Goal: Information Seeking & Learning: Understand process/instructions

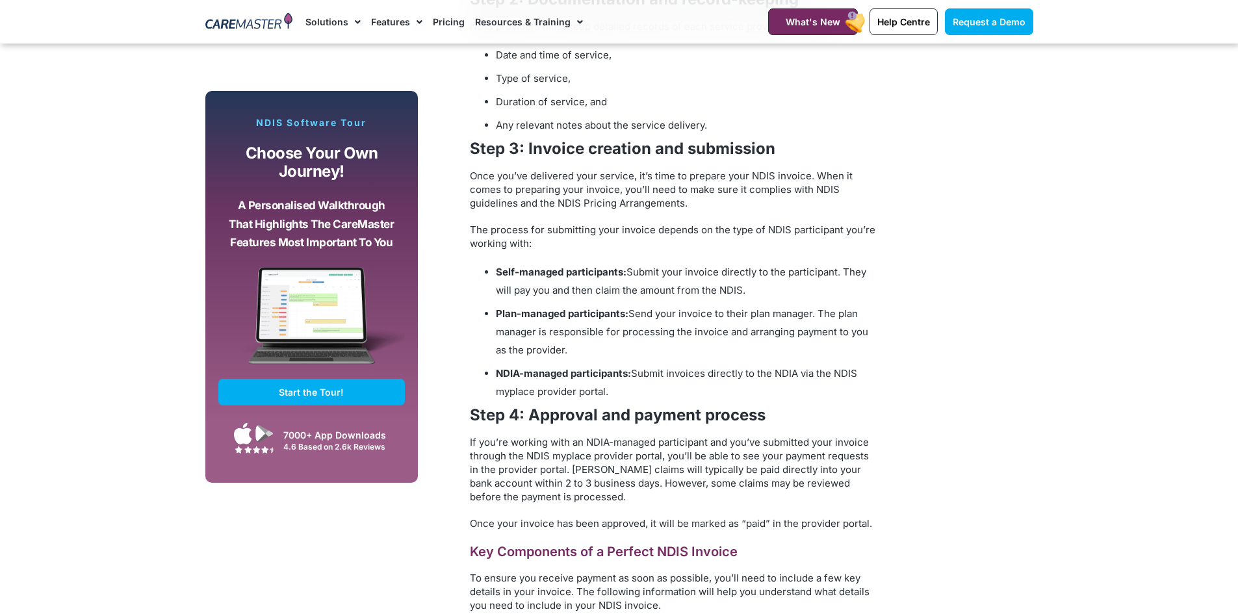
scroll to position [1197, 0]
drag, startPoint x: 634, startPoint y: 370, endPoint x: 659, endPoint y: 384, distance: 28.2
click at [659, 384] on li "NDIA-managed participants: Submit invoices directly to the NDIA via the NDIS my…" at bounding box center [688, 383] width 384 height 36
click at [660, 384] on li "NDIA-managed participants: Submit invoices directly to the NDIA via the NDIS my…" at bounding box center [688, 383] width 384 height 36
drag, startPoint x: 649, startPoint y: 386, endPoint x: 495, endPoint y: 366, distance: 155.9
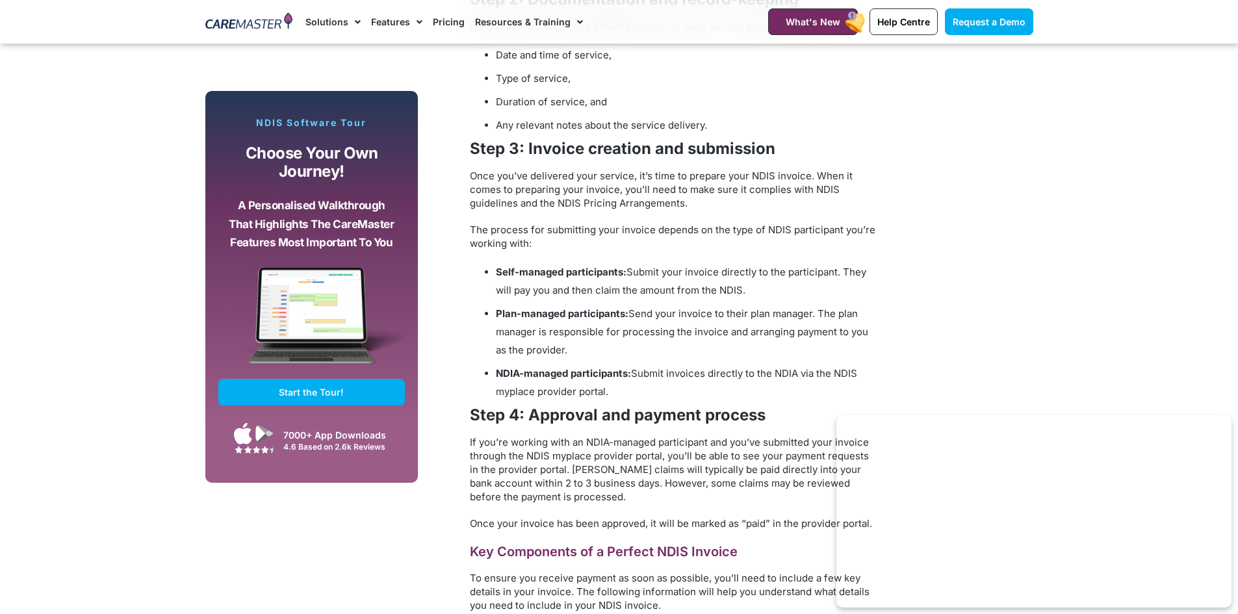
click at [495, 366] on ul "Self-managed participants: Submit your invoice directly to the participant. The…" at bounding box center [675, 332] width 410 height 138
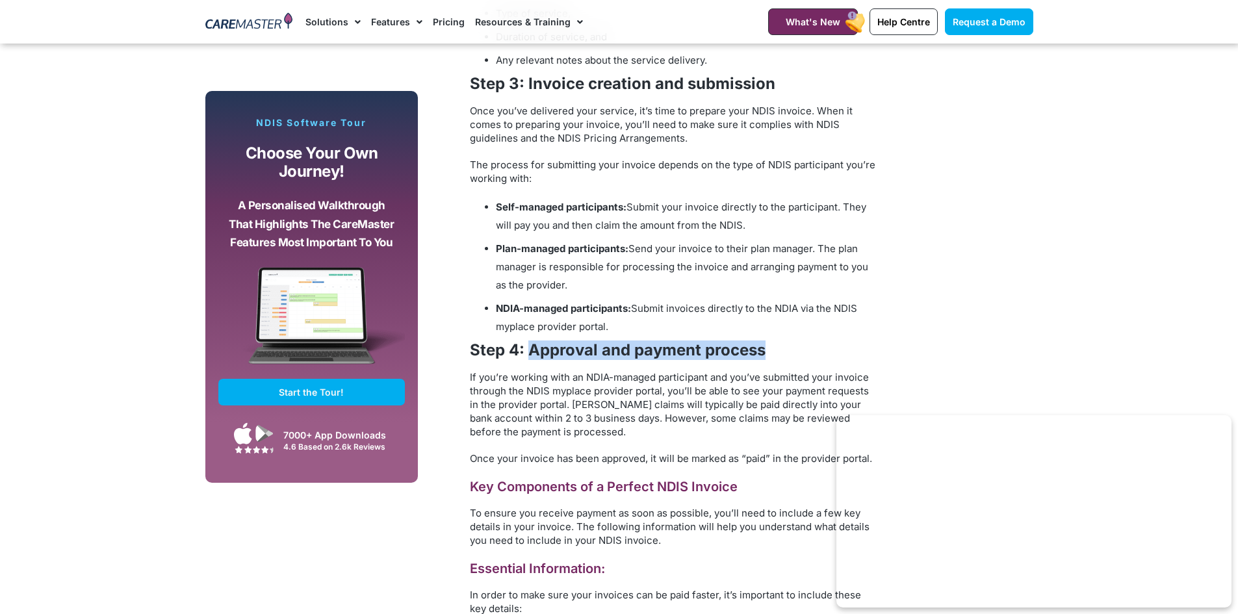
drag, startPoint x: 527, startPoint y: 350, endPoint x: 789, endPoint y: 353, distance: 261.4
click at [789, 353] on h4 "Step 4: Approval and payment process" at bounding box center [675, 350] width 410 height 19
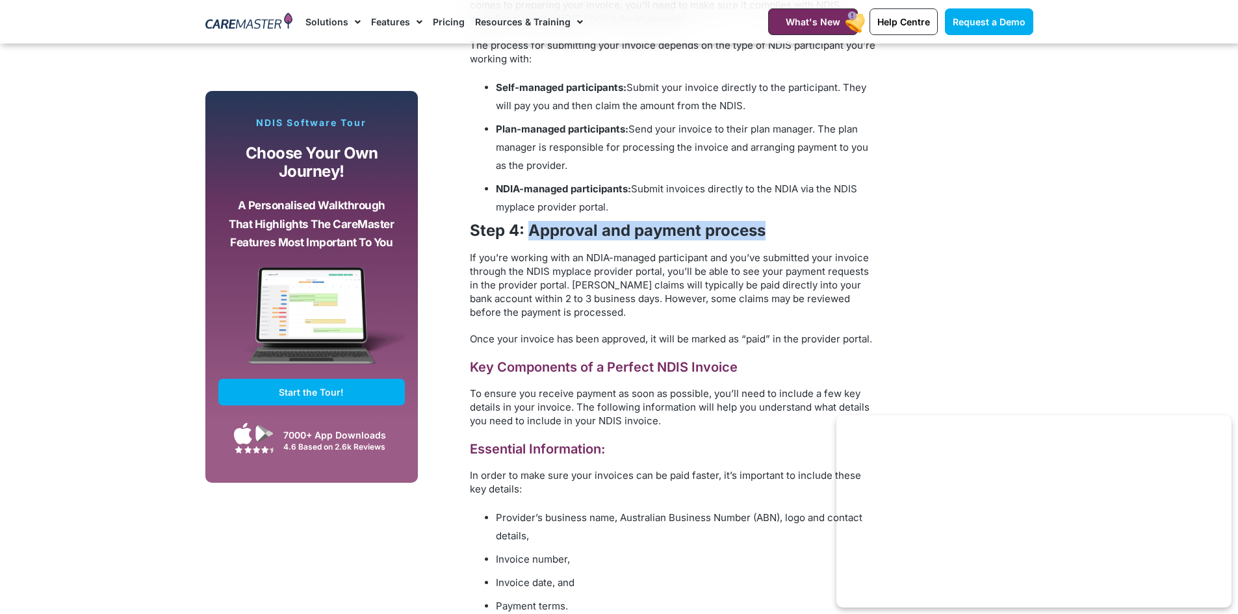
scroll to position [1392, 0]
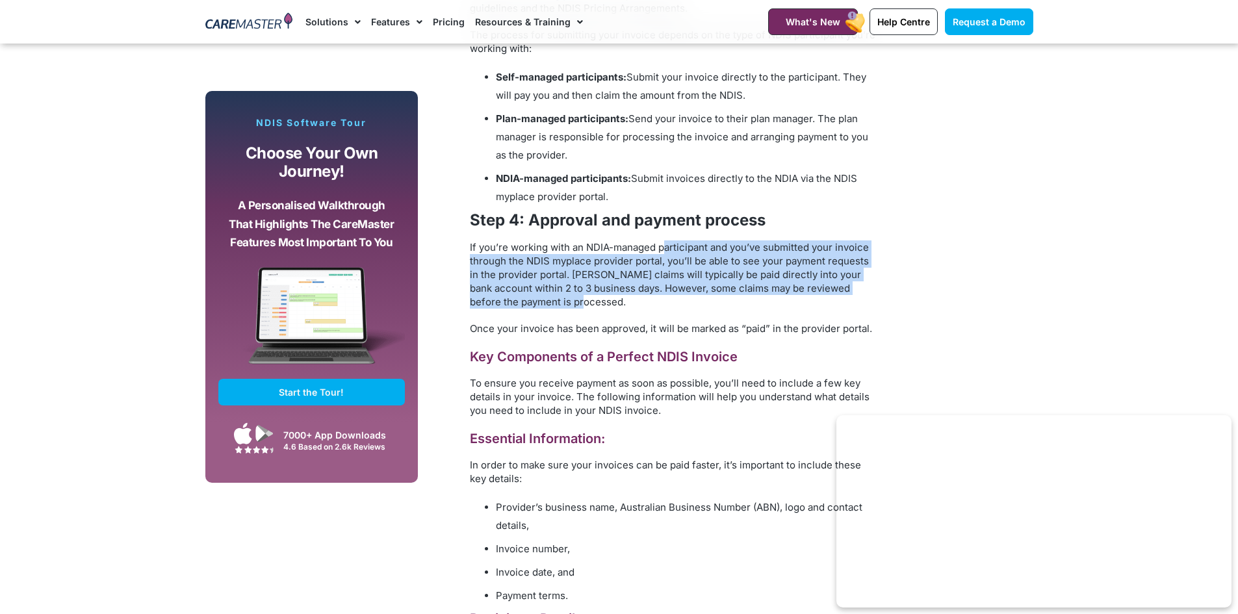
drag, startPoint x: 668, startPoint y: 253, endPoint x: 755, endPoint y: 298, distance: 98.6
click at [755, 298] on p "If you’re working with an NDIA-managed participant and you’ve submitted your in…" at bounding box center [675, 275] width 410 height 68
click at [629, 290] on span "If you’re working with an NDIA-managed participant and you’ve submitted your in…" at bounding box center [669, 274] width 399 height 67
drag, startPoint x: 579, startPoint y: 298, endPoint x: 464, endPoint y: 251, distance: 124.5
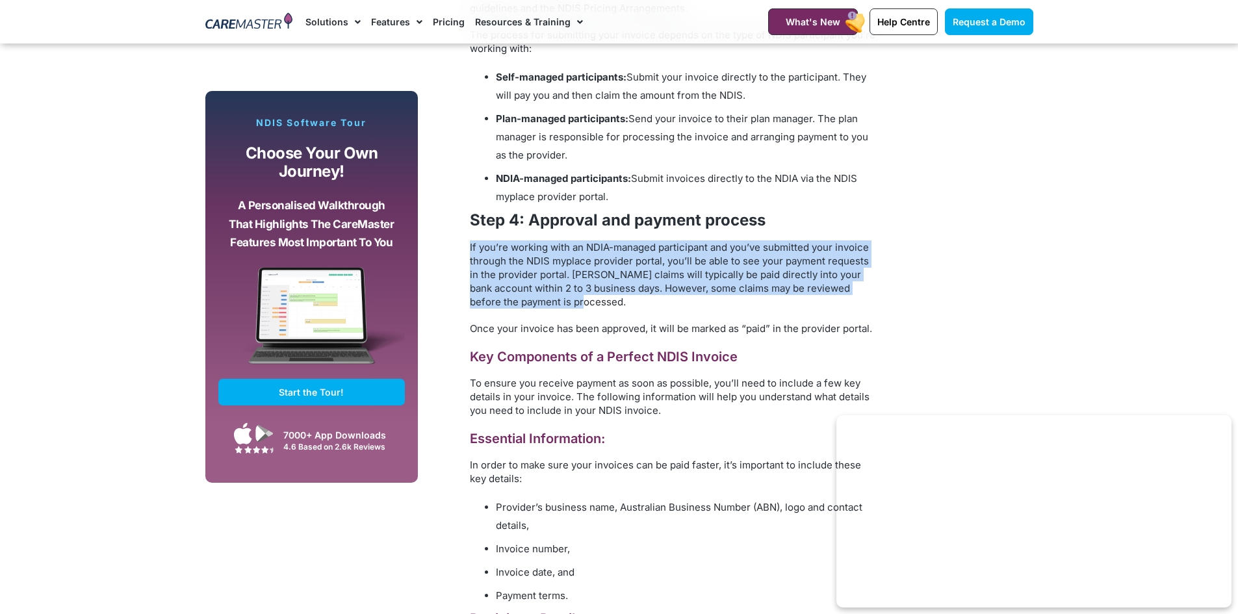
click at [562, 292] on span "If you’re working with an NDIA-managed participant and you’ve submitted your in…" at bounding box center [669, 274] width 399 height 67
drag, startPoint x: 564, startPoint y: 302, endPoint x: 473, endPoint y: 235, distance: 112.6
click at [473, 235] on div "A Guide to NDIS Invoicing: Key Requirements for Providers The National Disabili…" at bounding box center [675, 318] width 410 height 1816
drag, startPoint x: 764, startPoint y: 327, endPoint x: 469, endPoint y: 249, distance: 304.6
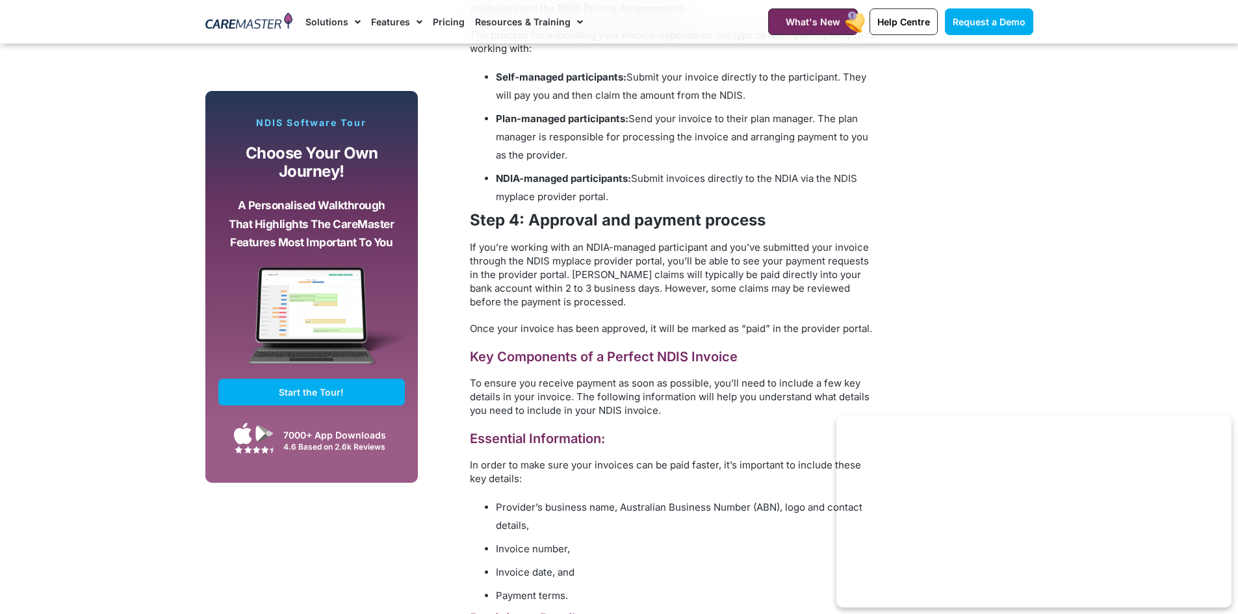
click at [875, 314] on div "A Guide to NDIS Invoicing: Key Requirements for Providers The National Disabili…" at bounding box center [675, 318] width 410 height 1816
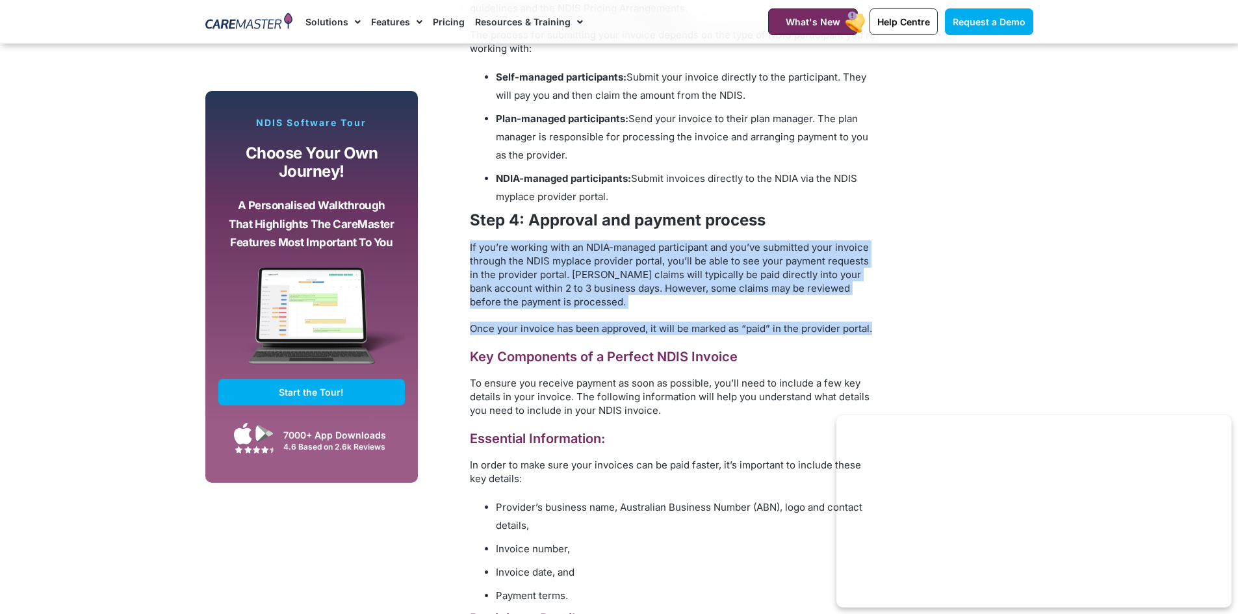
drag, startPoint x: 885, startPoint y: 333, endPoint x: 443, endPoint y: 245, distance: 450.7
